Goal: Transaction & Acquisition: Purchase product/service

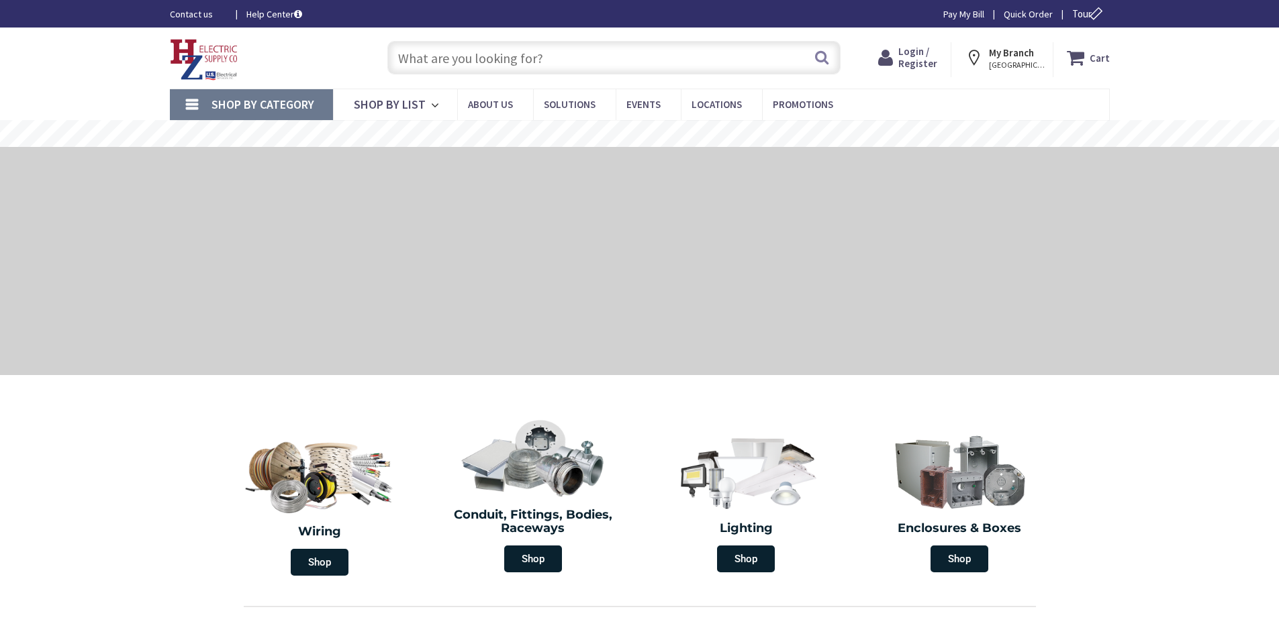
click at [410, 64] on input "text" at bounding box center [613, 58] width 453 height 34
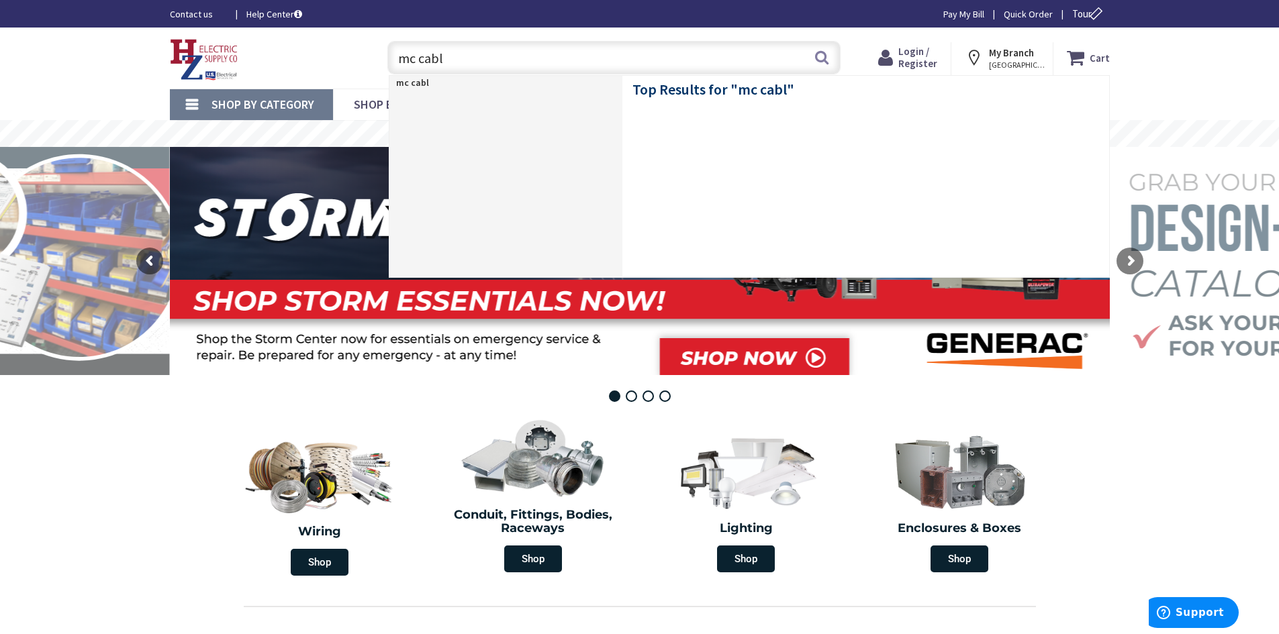
type input "mc cable"
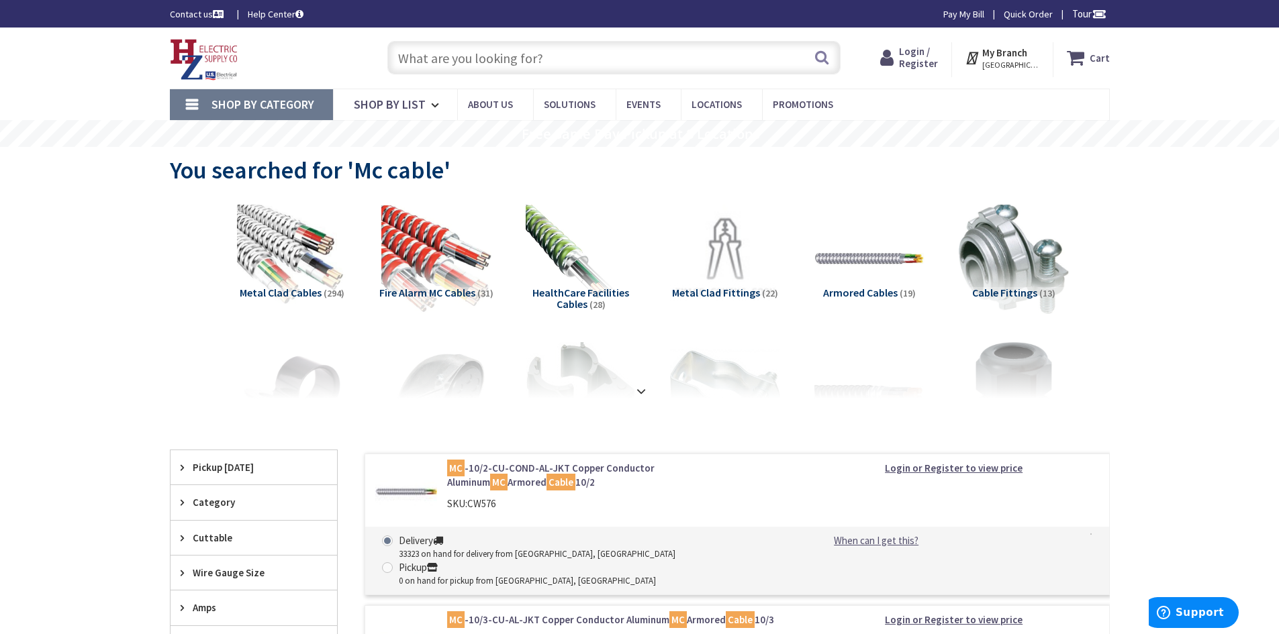
click at [283, 243] on img at bounding box center [292, 258] width 111 height 111
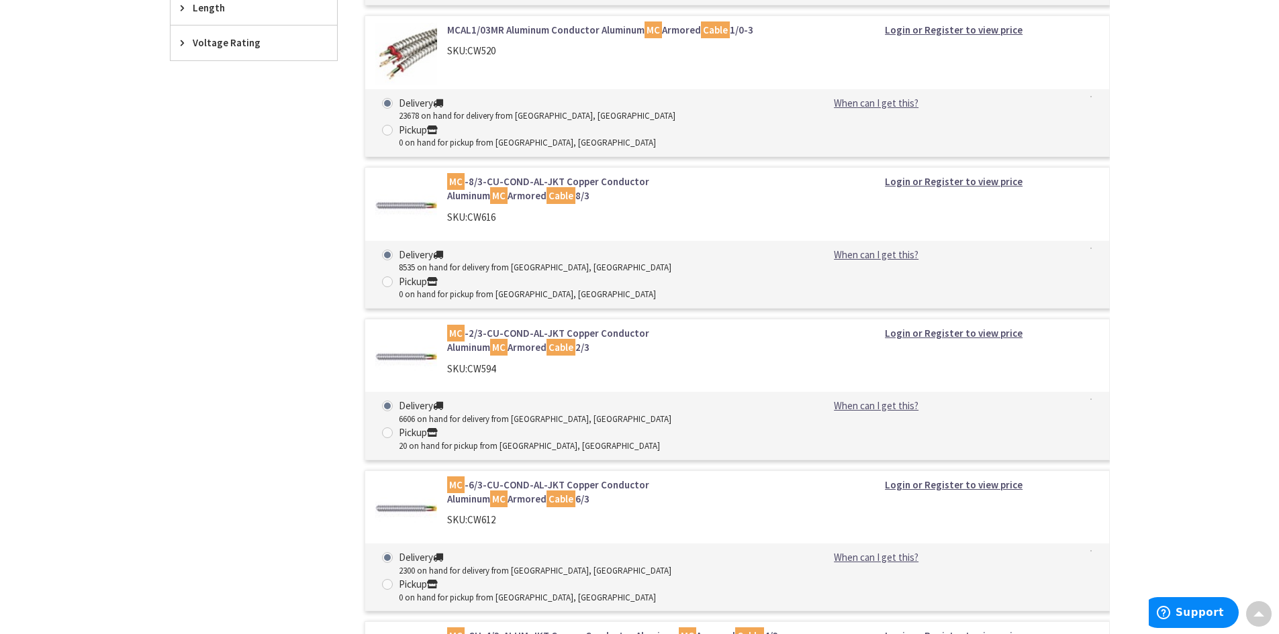
scroll to position [783, 0]
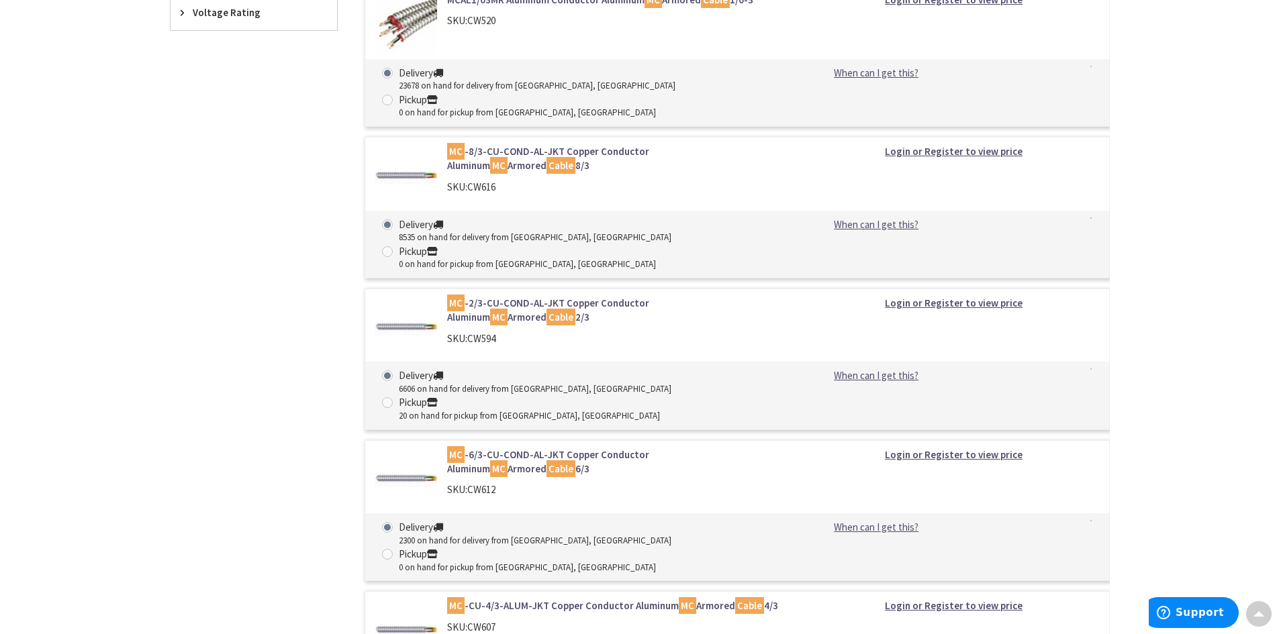
click at [487, 296] on link "MC -2/3-CU-COND-AL-JKT Copper Conductor Aluminum MC Armored Cable 2/3" at bounding box center [618, 310] width 342 height 29
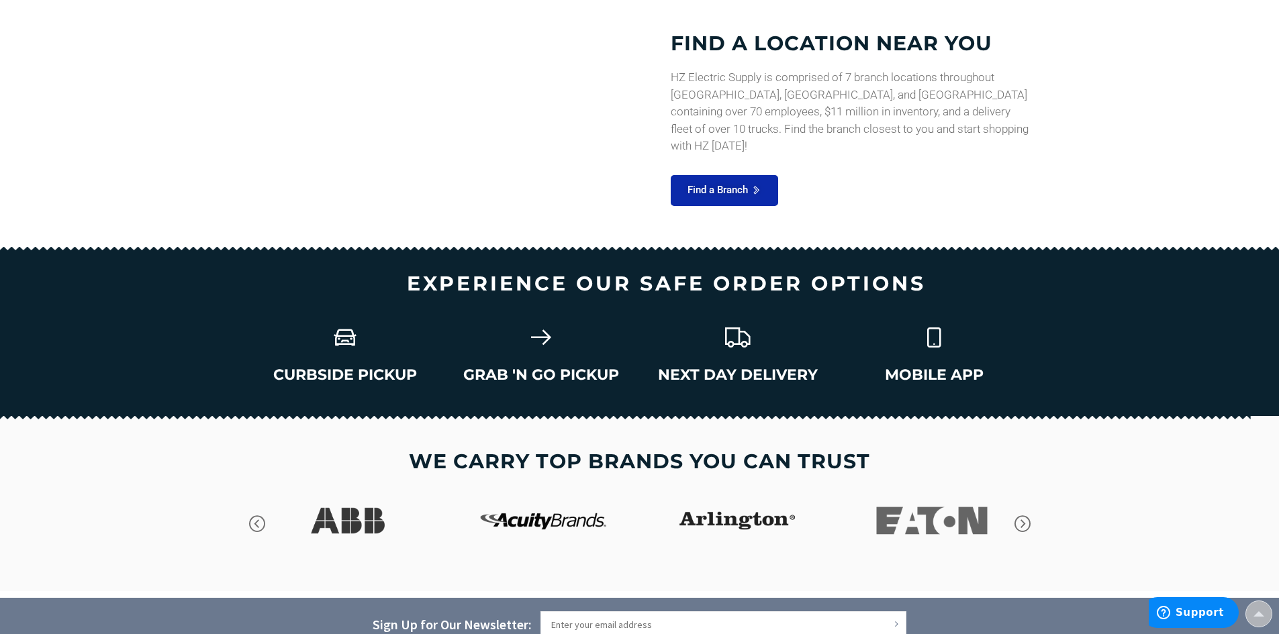
scroll to position [1768, 0]
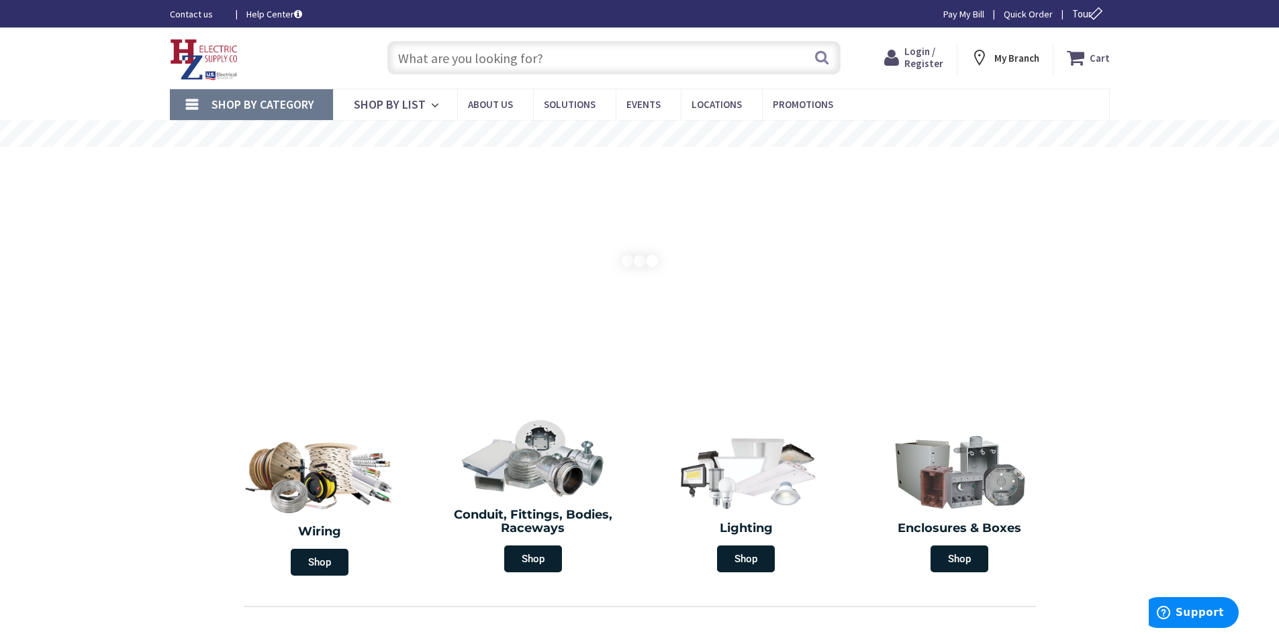
click at [412, 57] on input "text" at bounding box center [613, 58] width 453 height 34
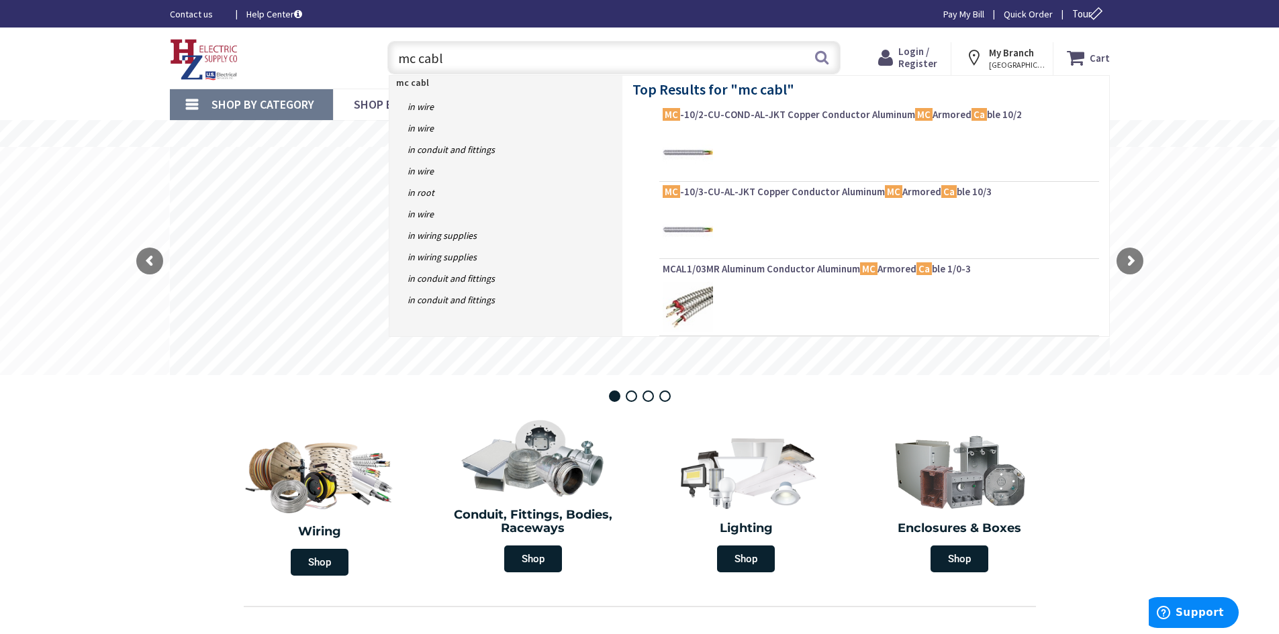
type input "mc cable"
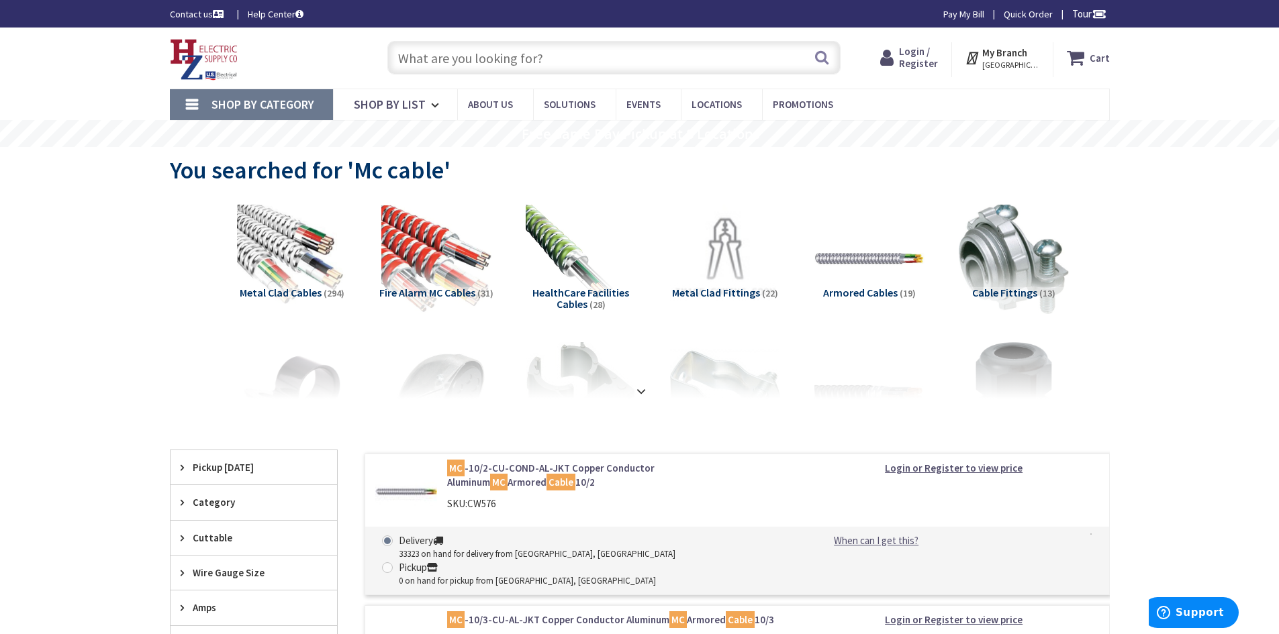
click at [286, 265] on img at bounding box center [292, 258] width 111 height 111
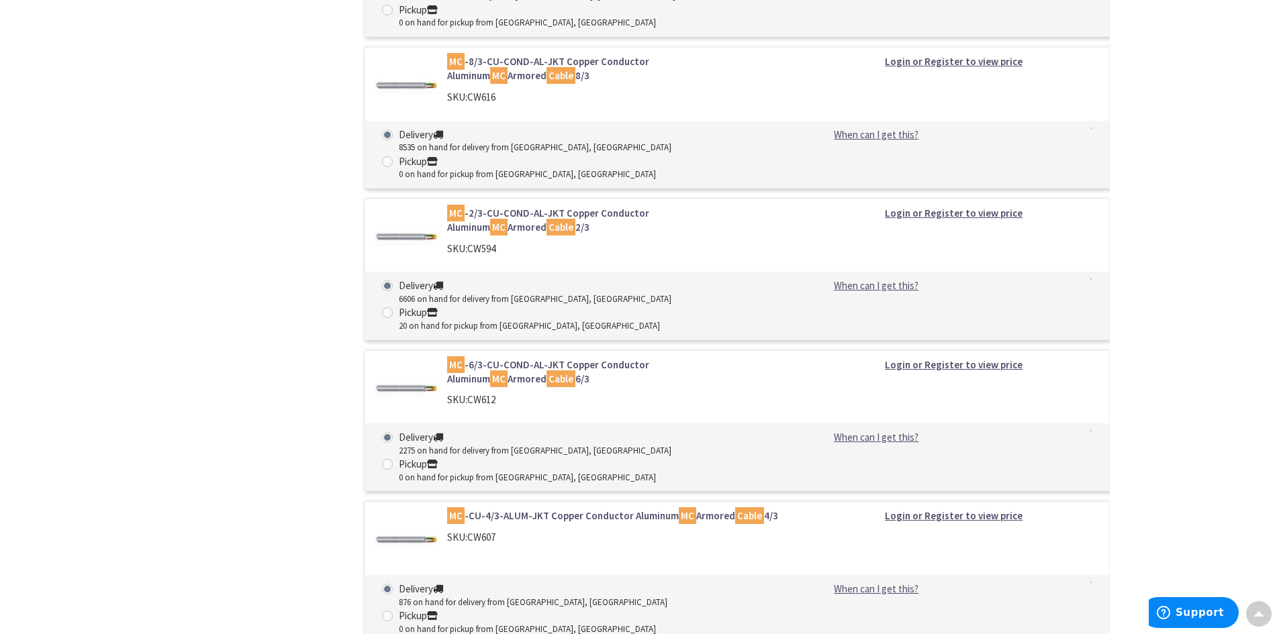
scroll to position [963, 0]
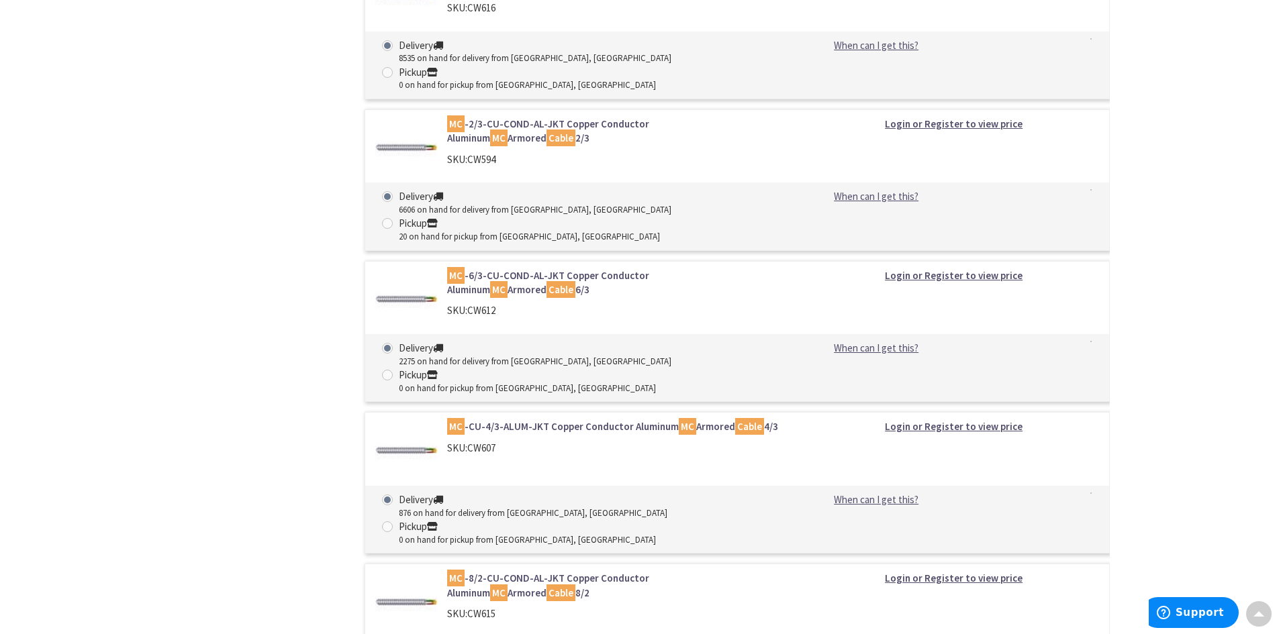
click at [417, 204] on div "6606 on hand for delivery from [GEOGRAPHIC_DATA], [GEOGRAPHIC_DATA]" at bounding box center [535, 210] width 273 height 13
click at [394, 192] on input "Delivery 6606 on hand for delivery from Middletown, CT" at bounding box center [389, 196] width 9 height 9
click at [523, 204] on div "6606 on hand for delivery from [GEOGRAPHIC_DATA], [GEOGRAPHIC_DATA]" at bounding box center [535, 210] width 273 height 13
click at [394, 192] on input "Delivery 6606 on hand for delivery from Middletown, CT" at bounding box center [389, 196] width 9 height 9
click at [414, 117] on img at bounding box center [406, 148] width 62 height 62
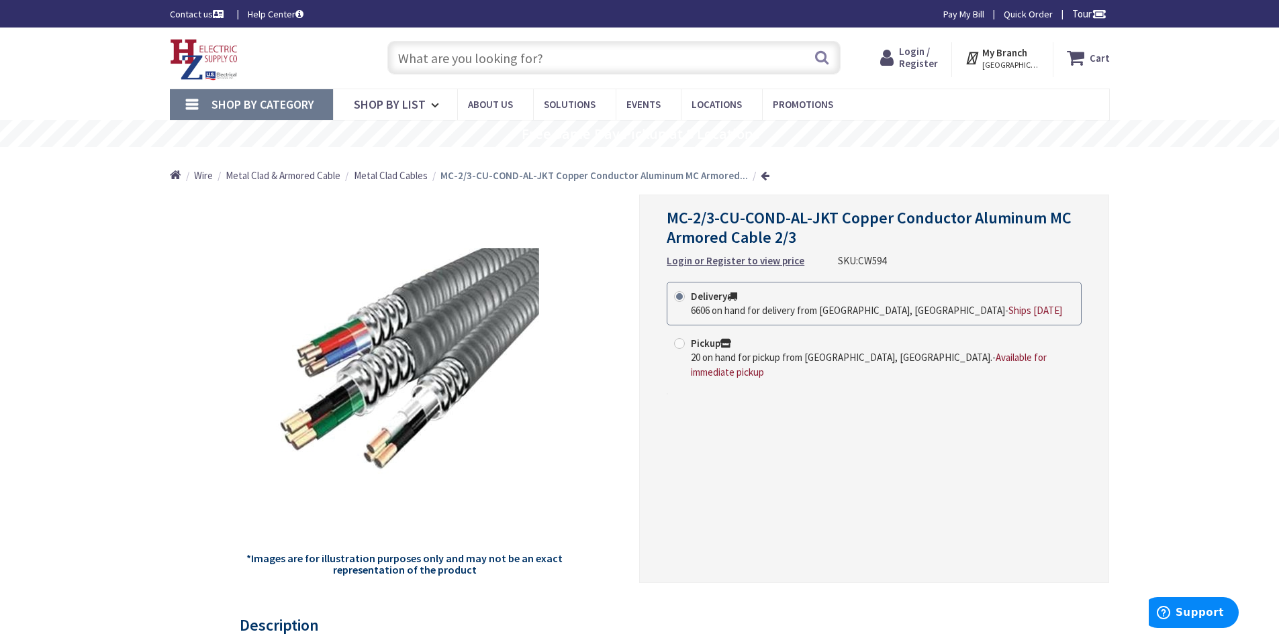
click at [854, 491] on div "MC-2/3-CU-COND-AL-JKT Copper Conductor Aluminum MC Armored Cable 2/3 Login or R…" at bounding box center [874, 389] width 470 height 389
